Goal: Task Accomplishment & Management: Complete application form

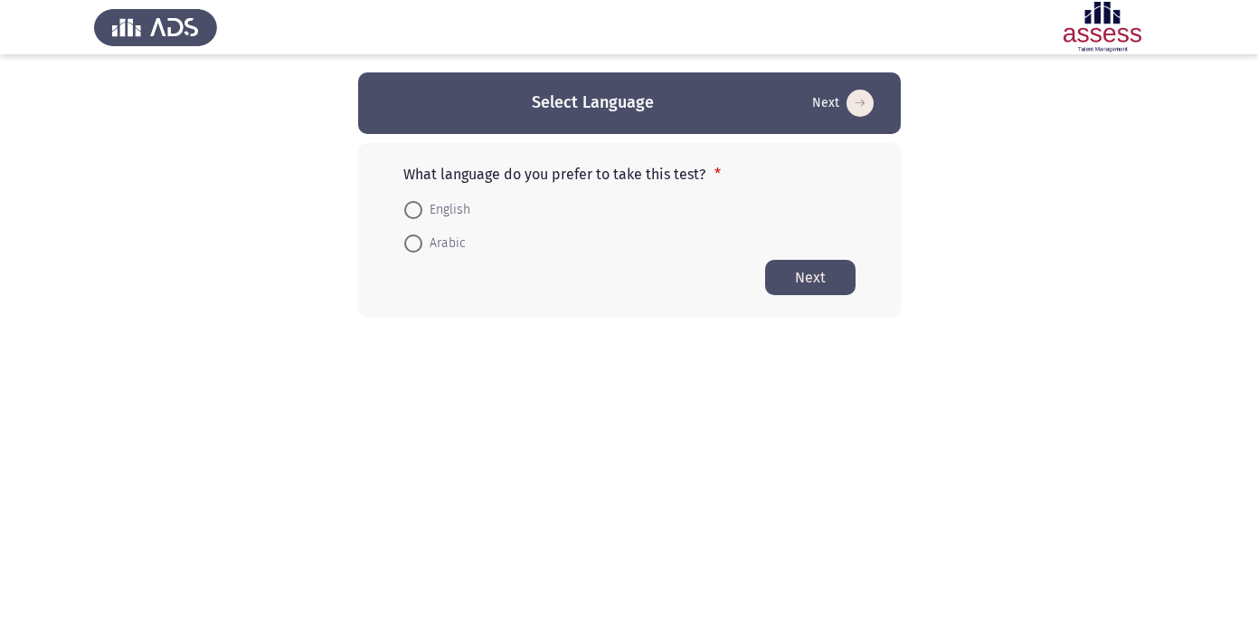
click at [415, 210] on span at bounding box center [413, 210] width 18 height 18
click at [415, 210] on input "English" at bounding box center [413, 210] width 18 height 18
radio input "true"
click at [825, 273] on button "Next" at bounding box center [810, 276] width 90 height 35
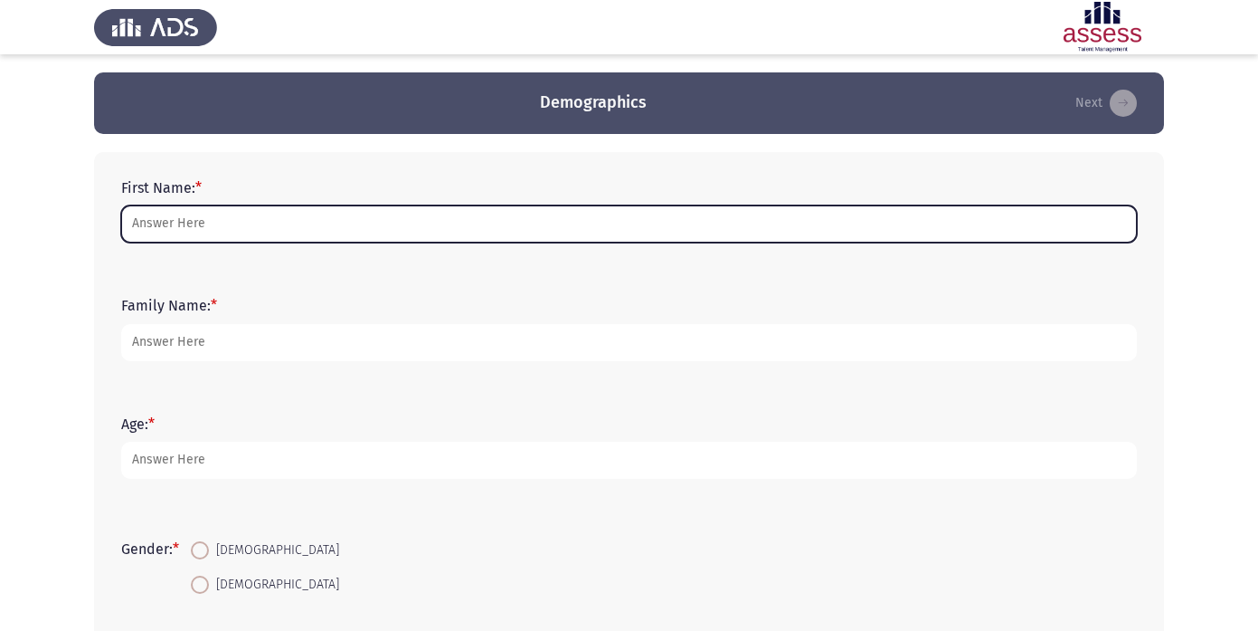
click at [558, 234] on input "First Name: *" at bounding box center [629, 223] width 1016 height 37
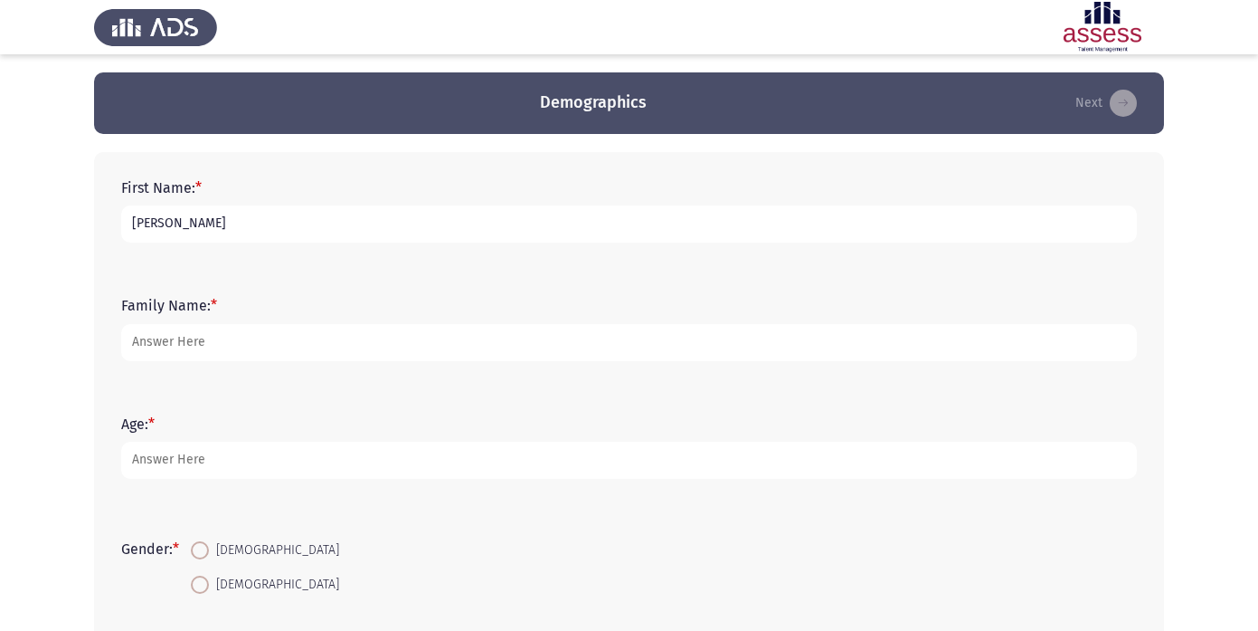
type input "[PERSON_NAME]"
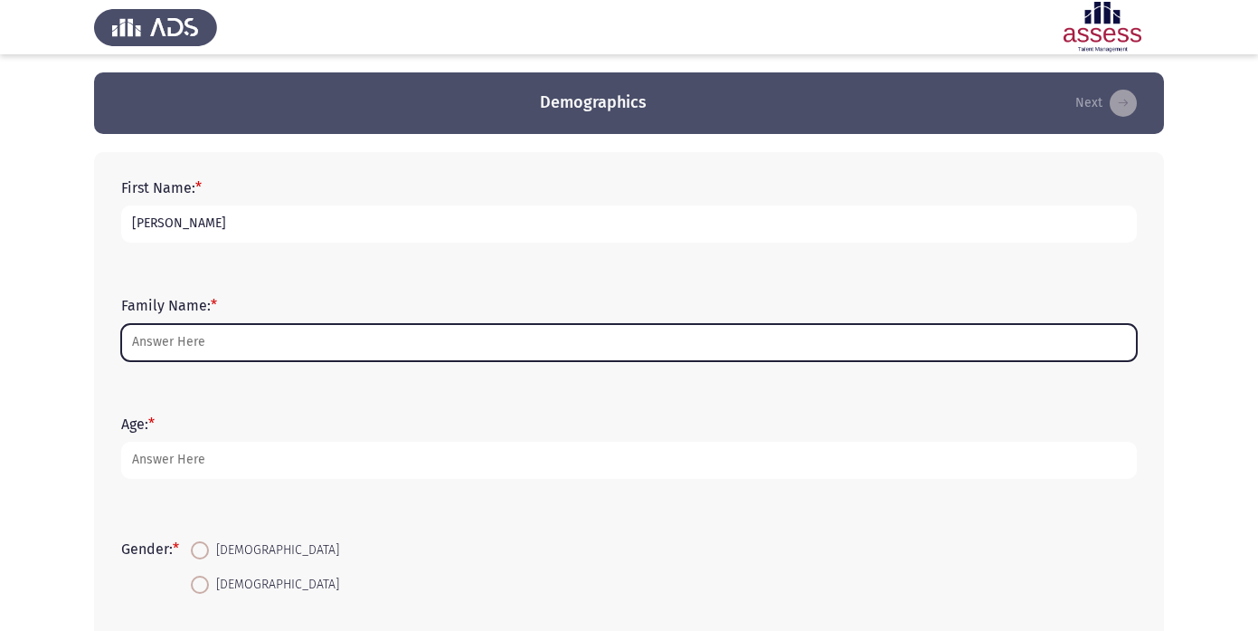
click at [199, 338] on input "Family Name: *" at bounding box center [629, 342] width 1016 height 37
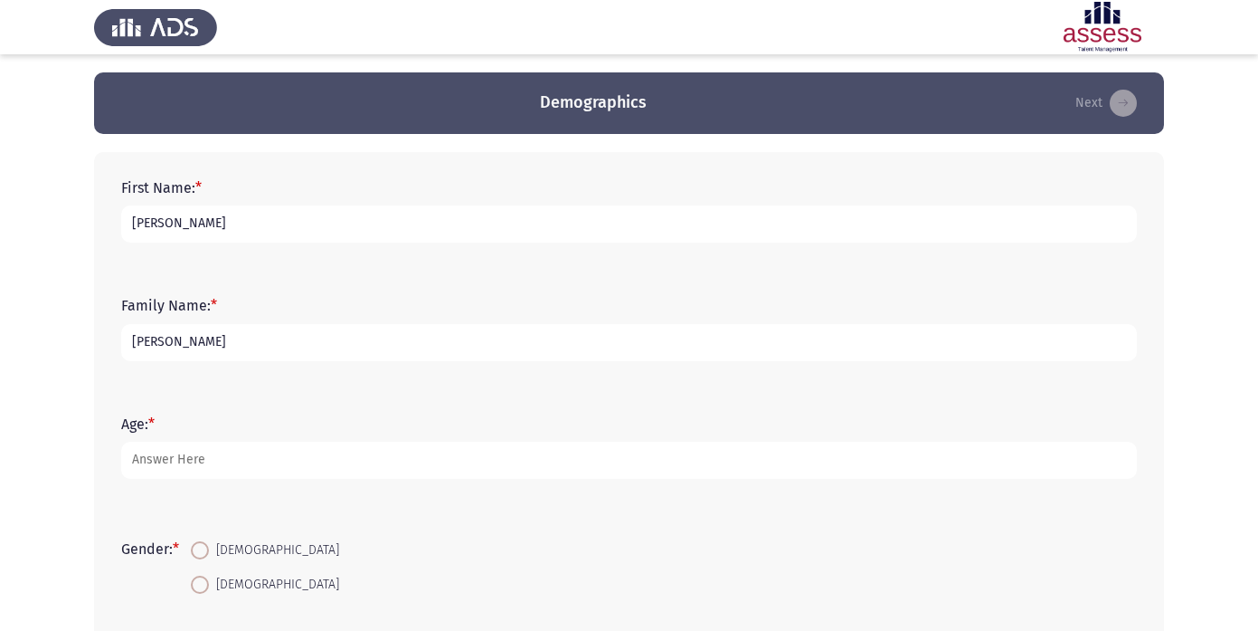
type input "[PERSON_NAME]"
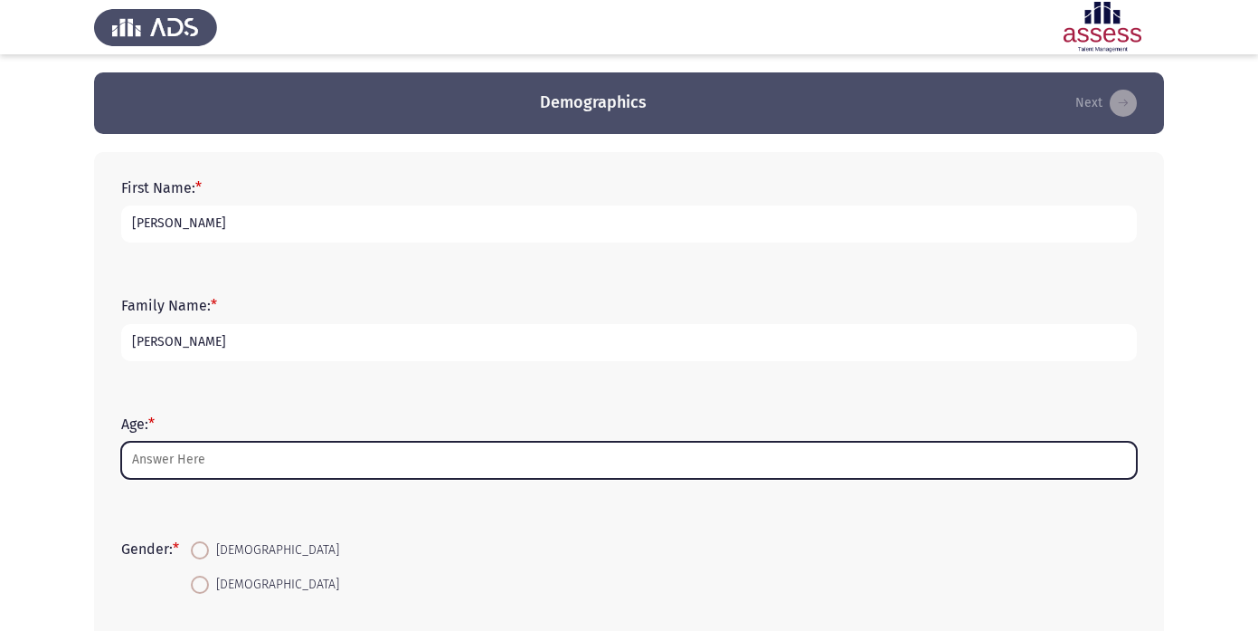
click at [202, 471] on input "Age: *" at bounding box center [629, 460] width 1016 height 37
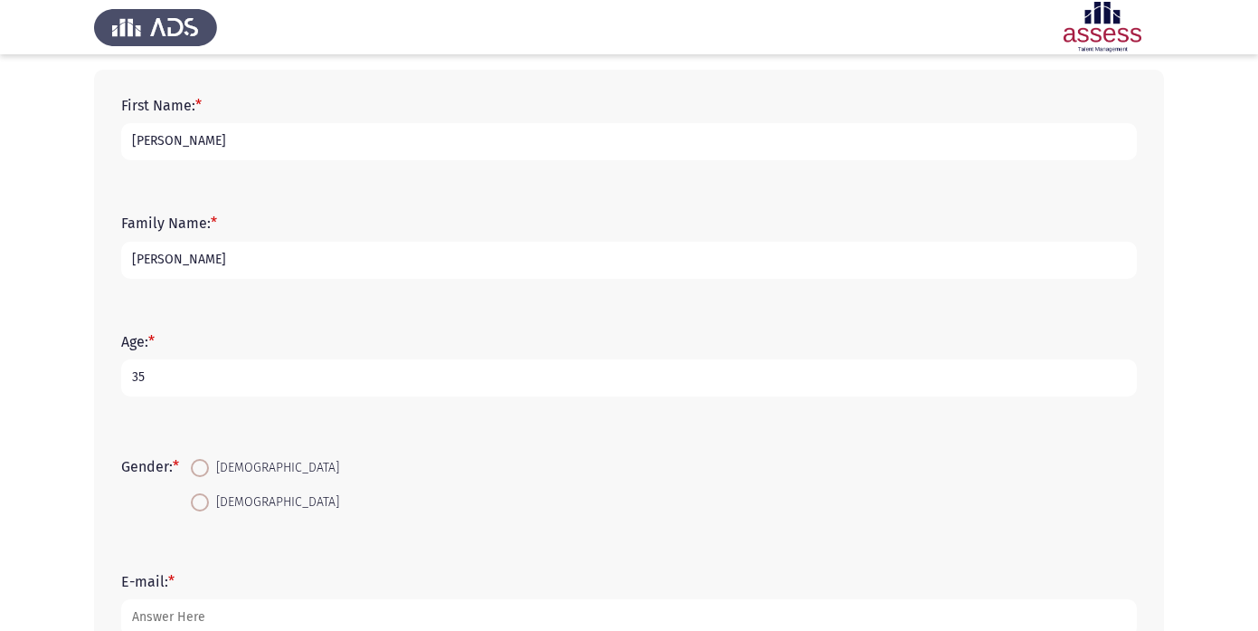
scroll to position [111, 0]
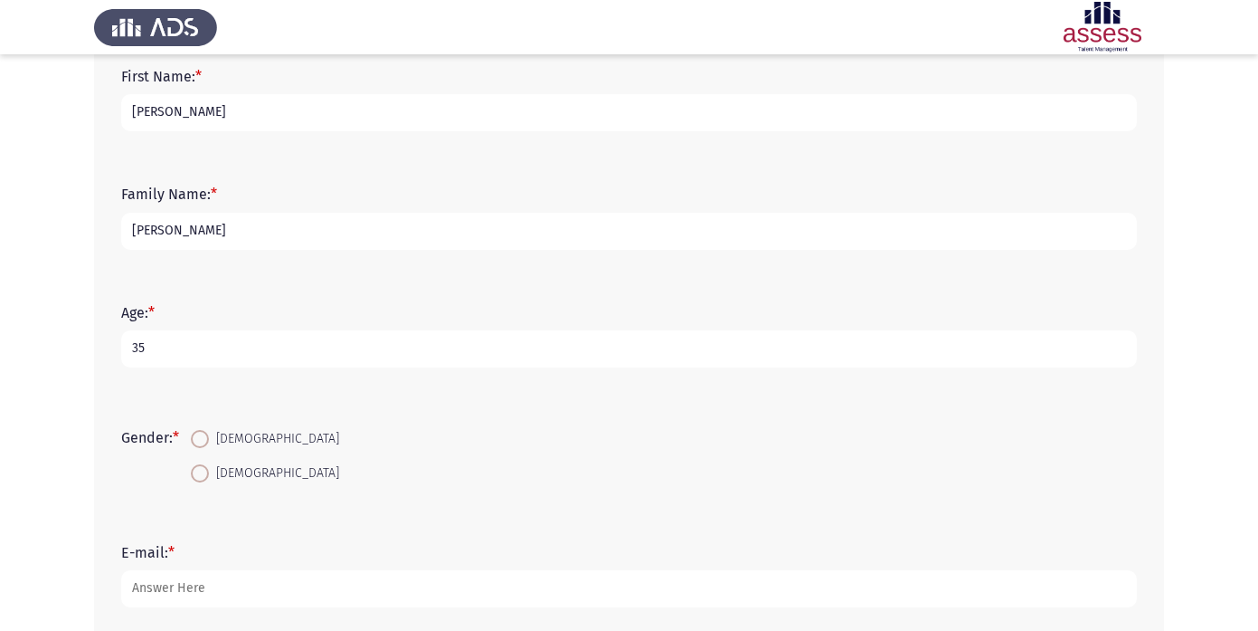
type input "35"
click at [209, 478] on span at bounding box center [200, 473] width 18 height 18
click at [209, 478] on input "[DEMOGRAPHIC_DATA]" at bounding box center [200, 473] width 18 height 18
radio input "true"
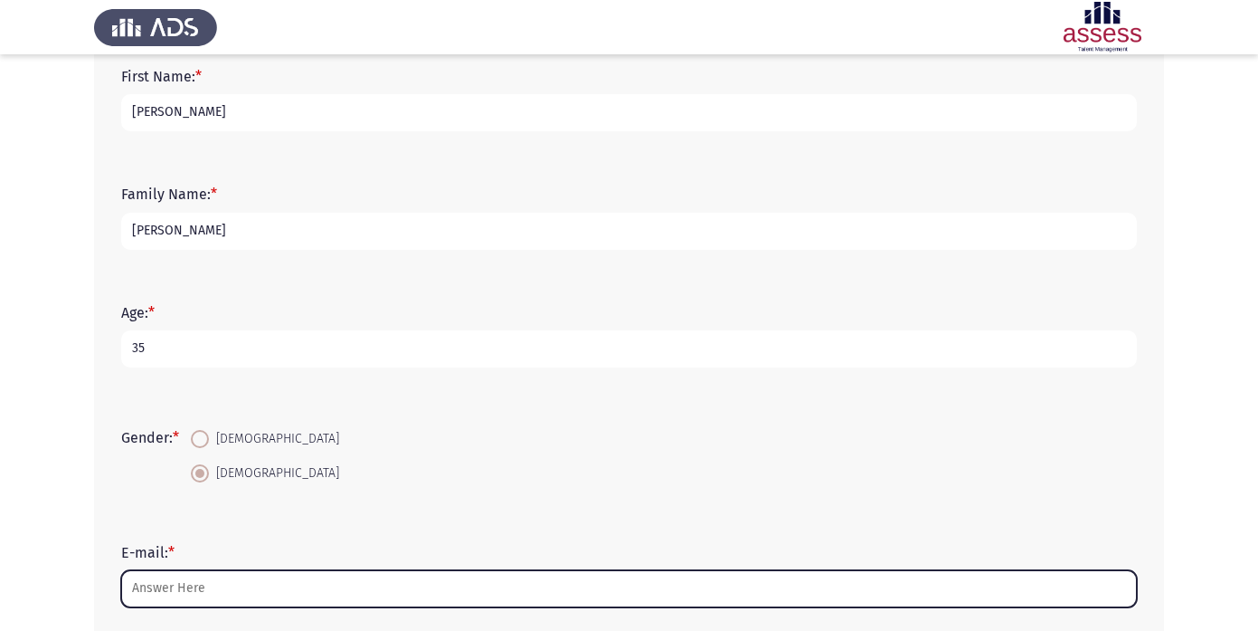
click at [245, 582] on input "E-mail: *" at bounding box center [629, 588] width 1016 height 37
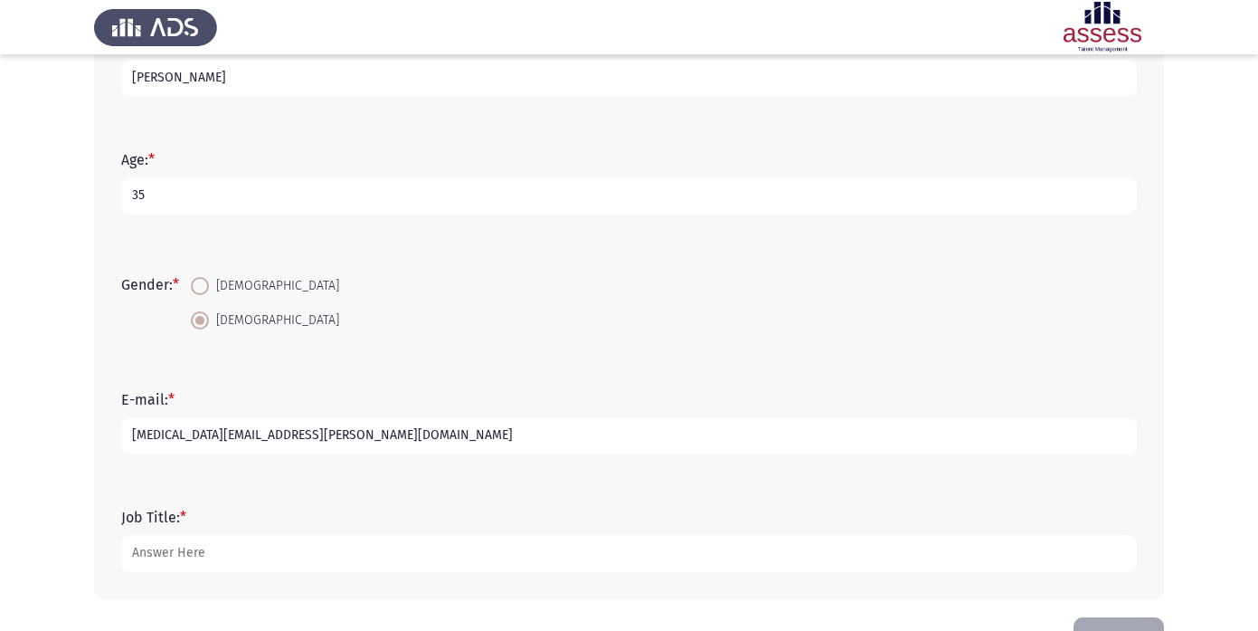
scroll to position [269, 0]
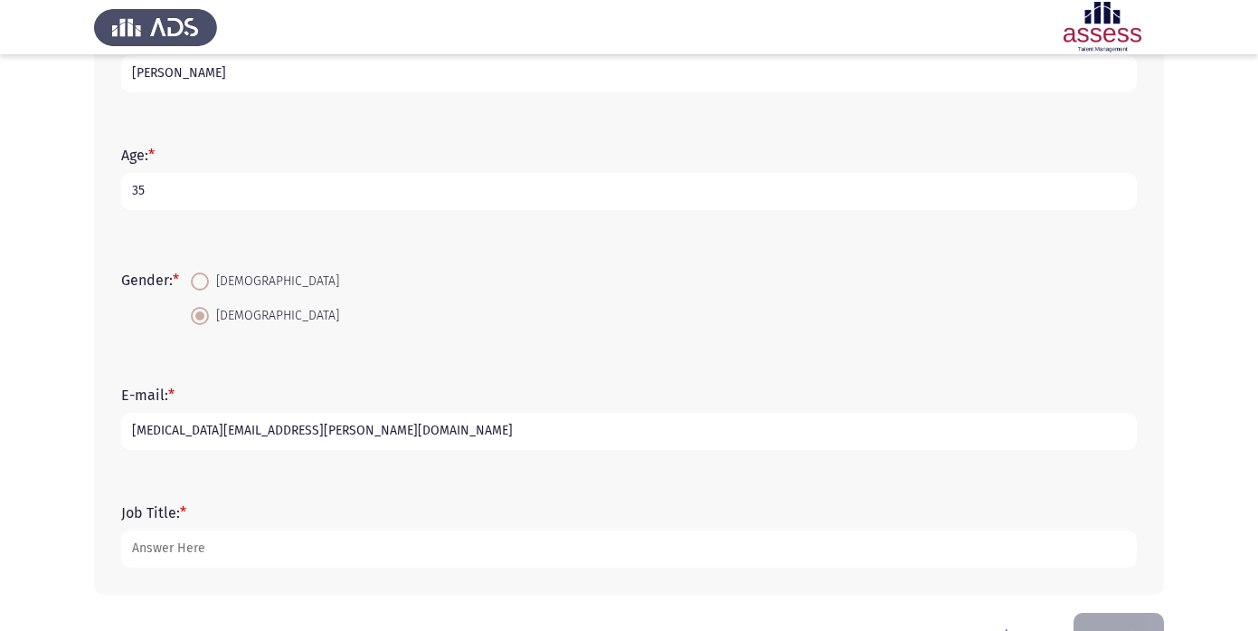
type input "[MEDICAL_DATA][EMAIL_ADDRESS][PERSON_NAME][DOMAIN_NAME]"
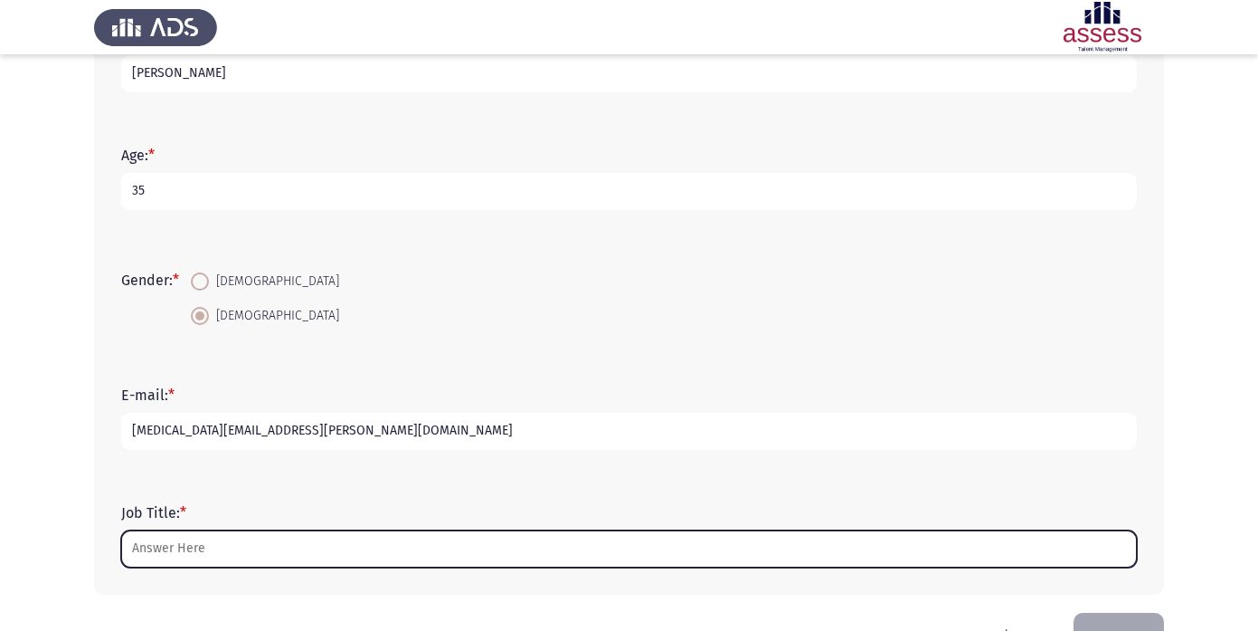
click at [240, 564] on input "Job Title: *" at bounding box center [629, 548] width 1016 height 37
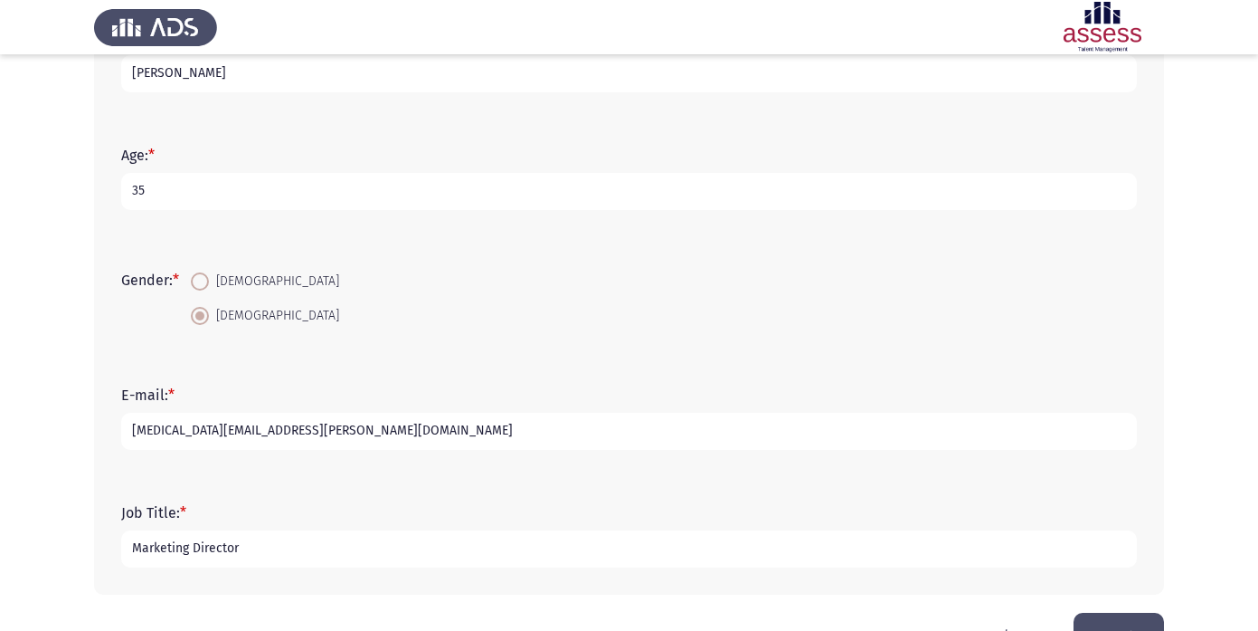
scroll to position [323, 0]
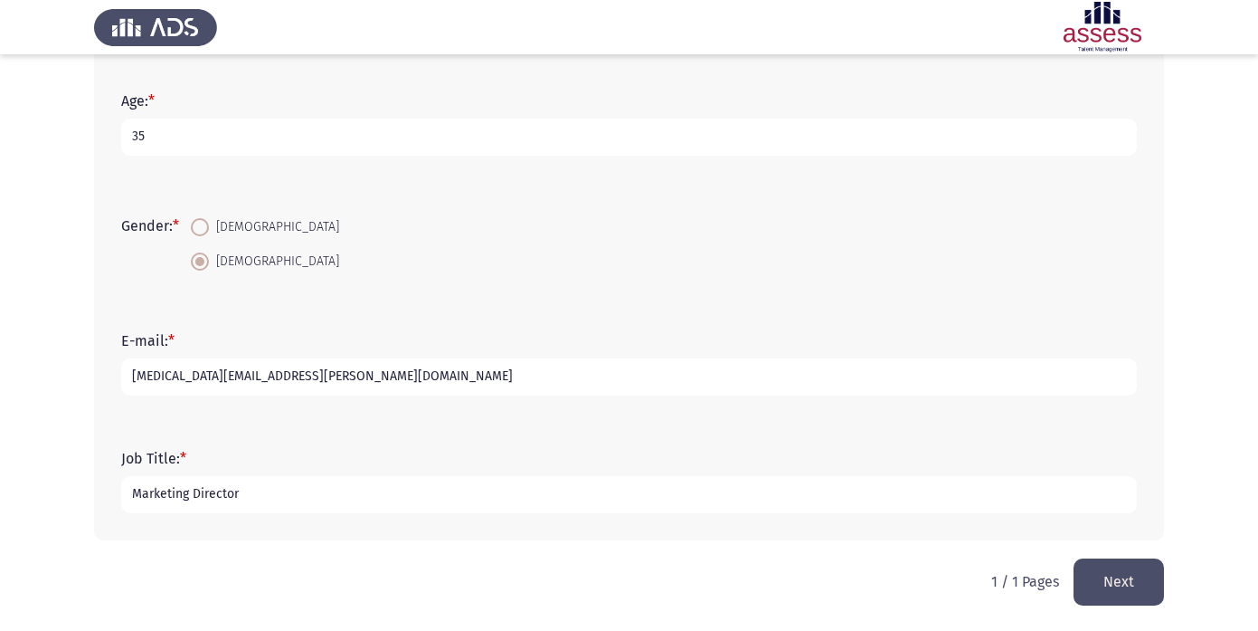
type input "Marketing Director"
click at [1115, 584] on button "Next" at bounding box center [1119, 581] width 90 height 46
